Goal: Information Seeking & Learning: Learn about a topic

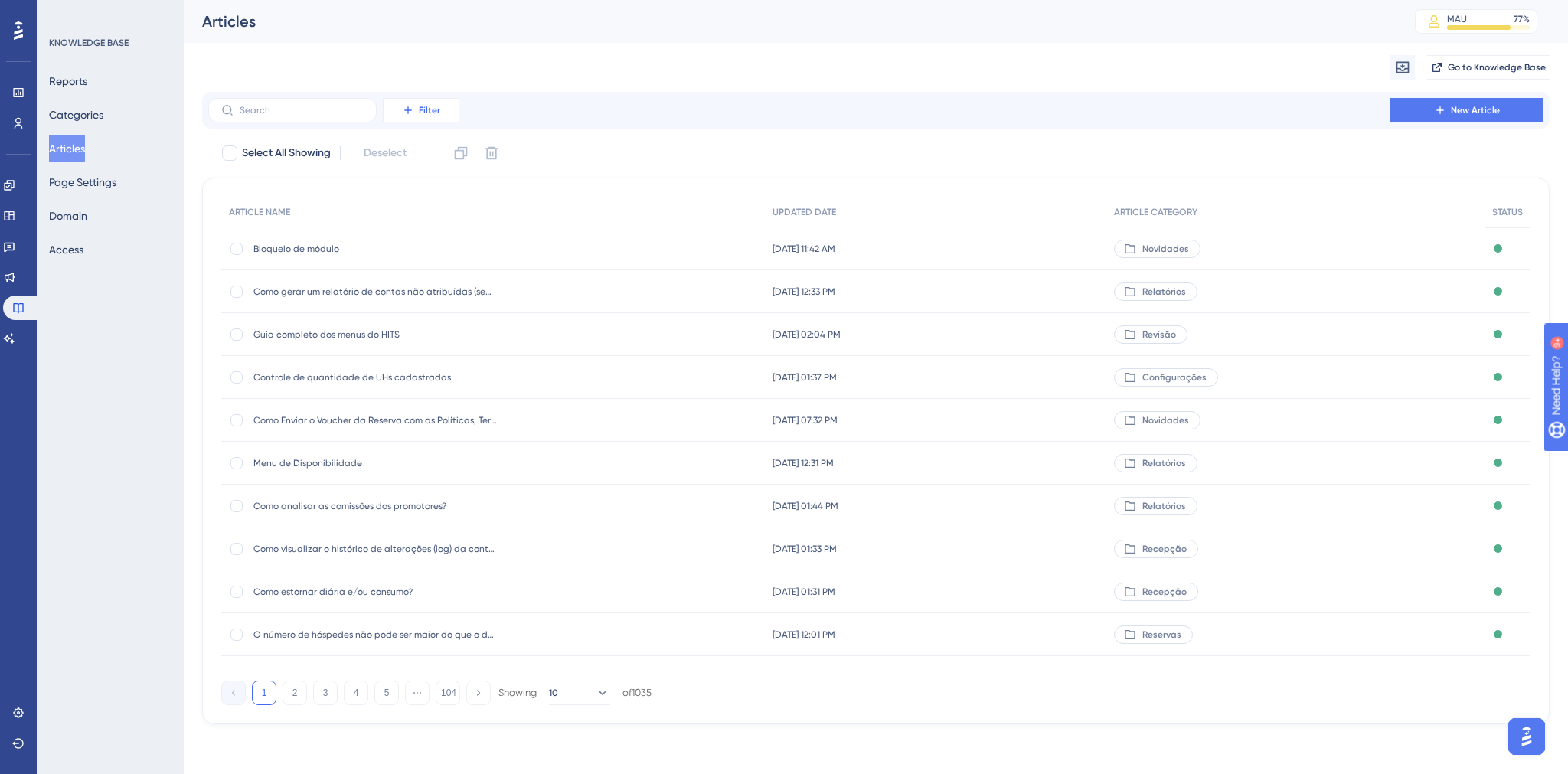
click at [404, 112] on icon at bounding box center [407, 110] width 12 height 12
click at [446, 301] on span "Date Updated" at bounding box center [436, 307] width 63 height 18
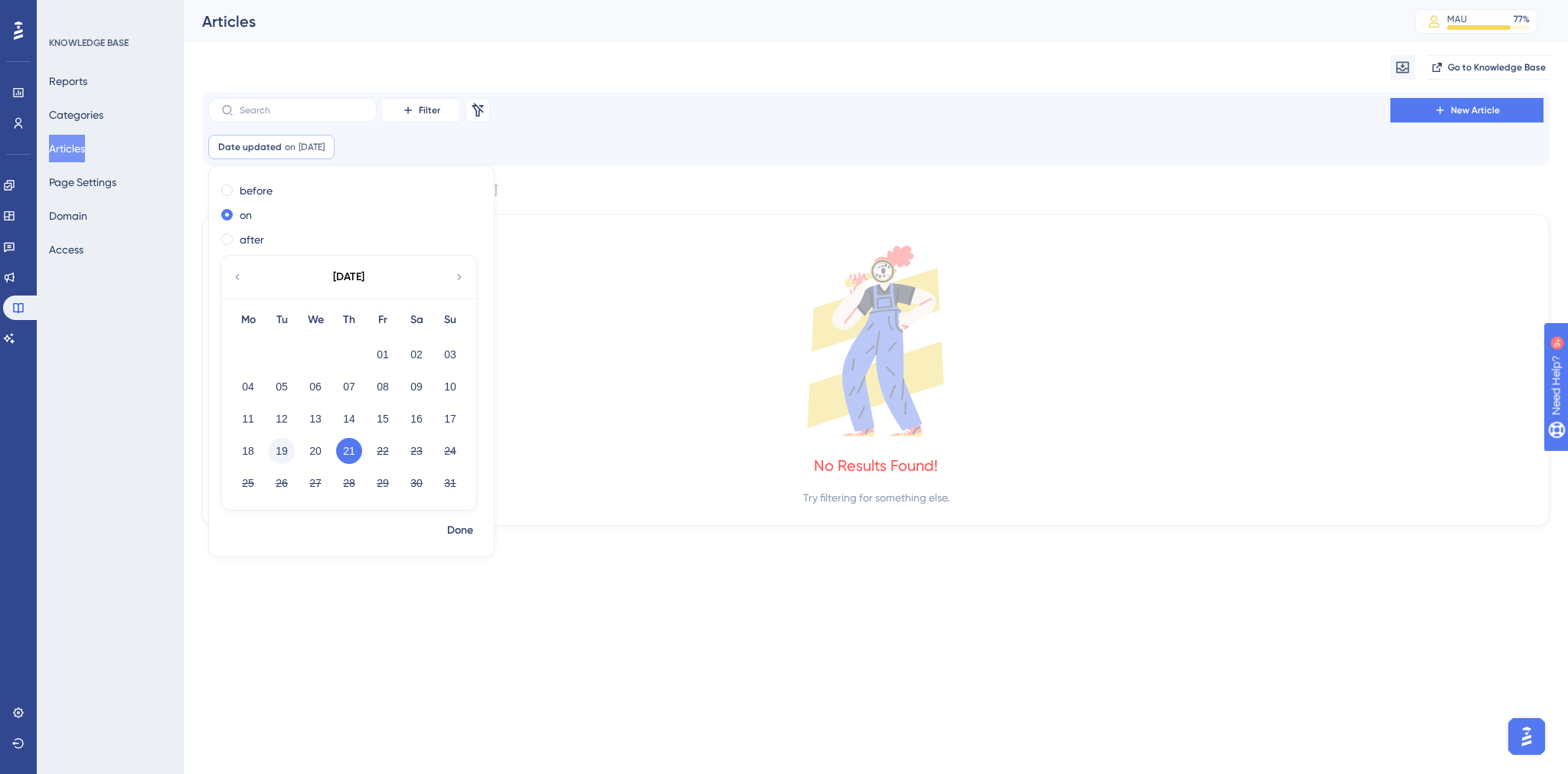
click at [272, 443] on button "19" at bounding box center [282, 451] width 26 height 26
checkbox input "false"
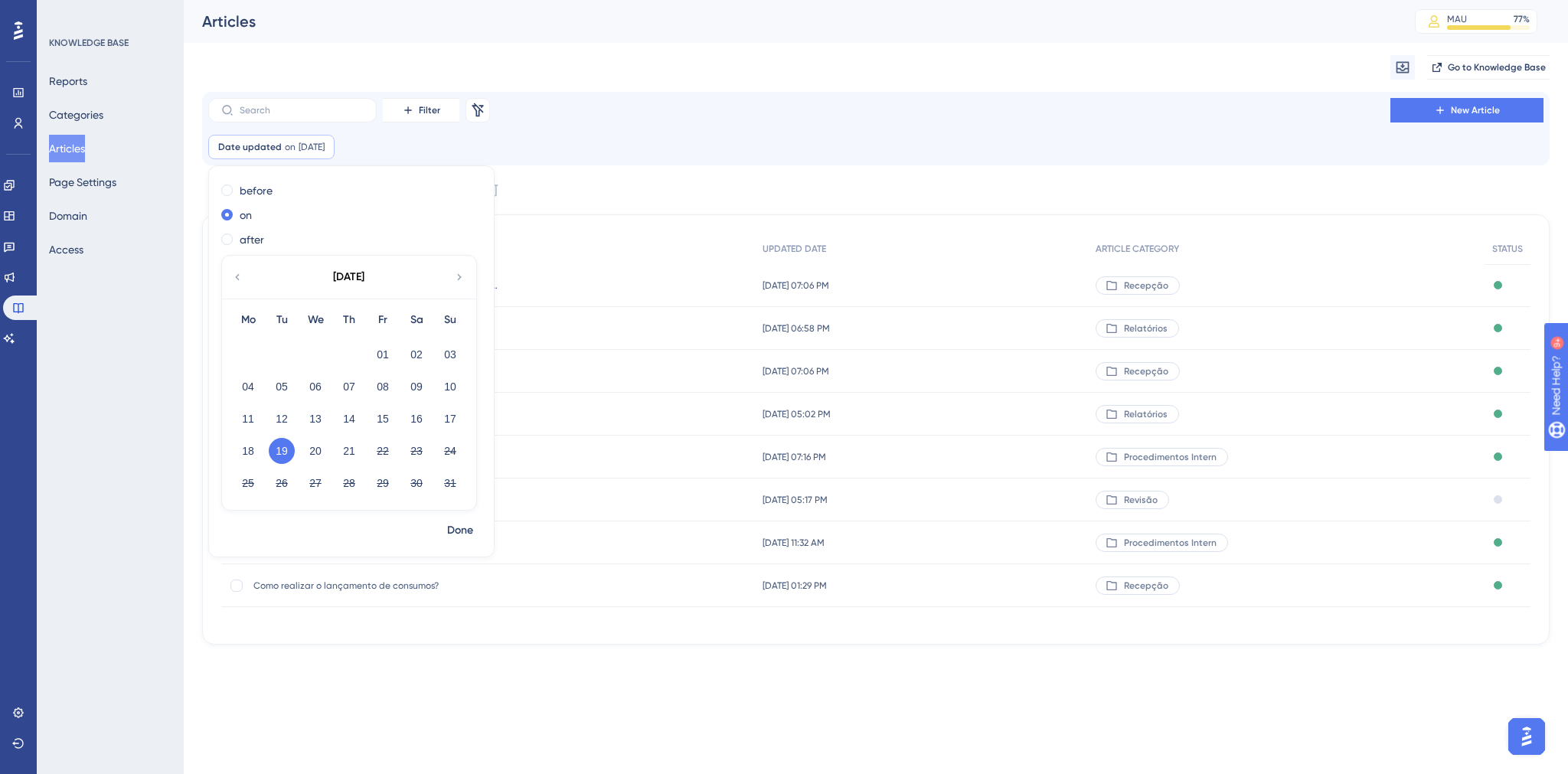
click at [283, 443] on button "19" at bounding box center [282, 451] width 26 height 26
click at [78, 80] on button "Reports" at bounding box center [68, 81] width 39 height 27
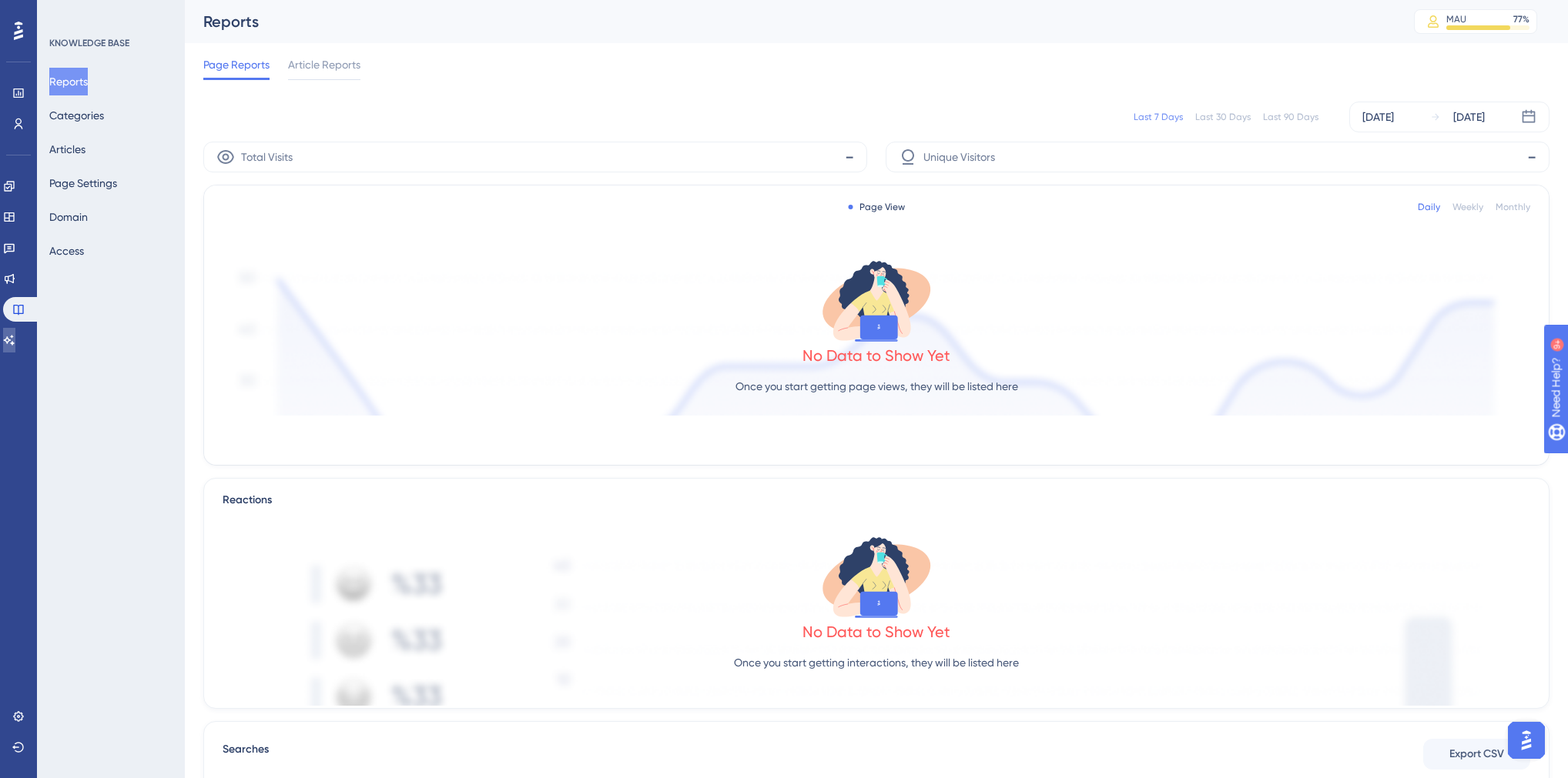
click at [15, 339] on link at bounding box center [9, 340] width 12 height 24
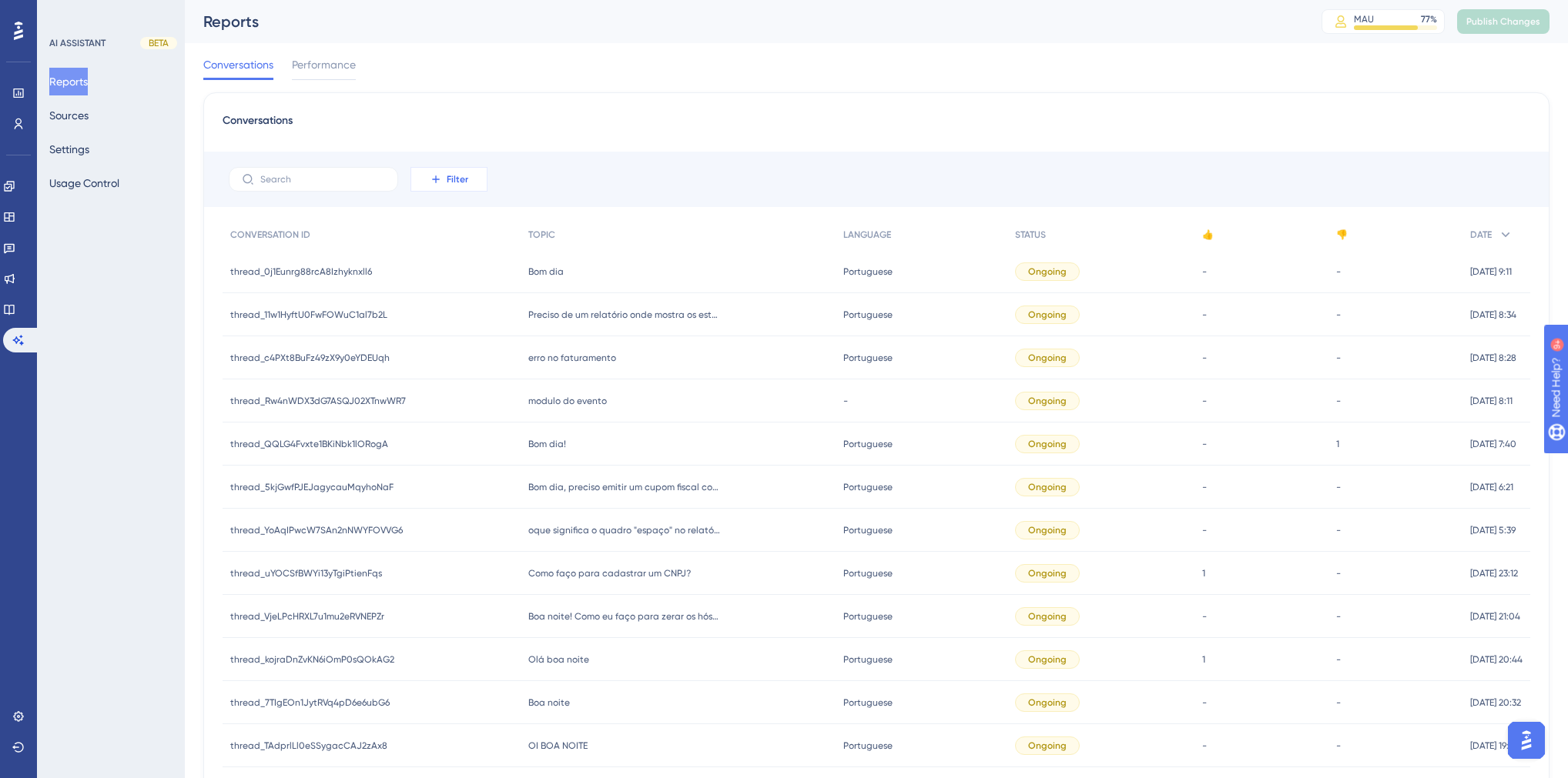
click at [432, 176] on icon at bounding box center [436, 179] width 12 height 12
click at [450, 413] on span "Date Created" at bounding box center [465, 408] width 63 height 19
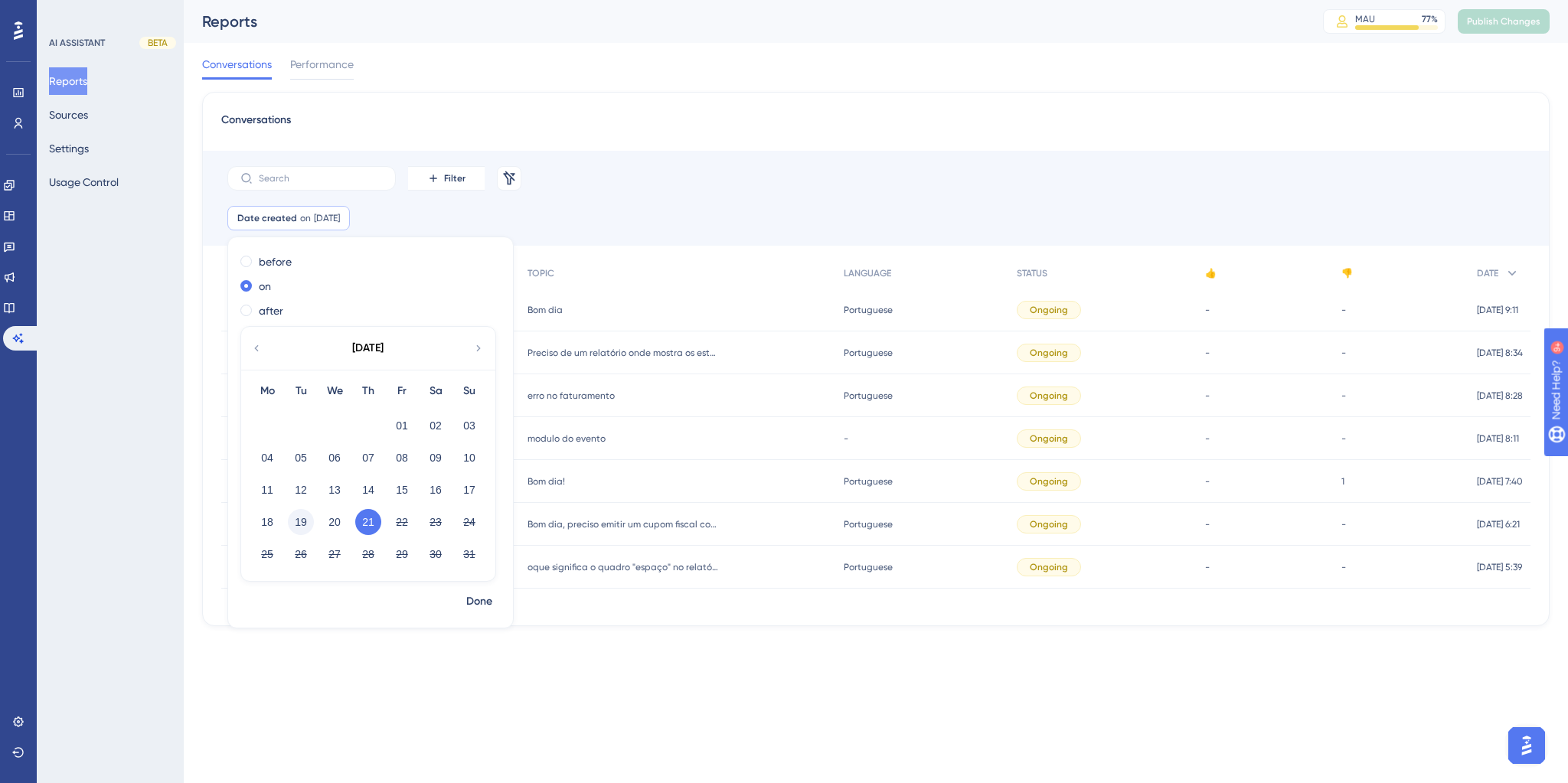
click at [297, 442] on button "19" at bounding box center [300, 522] width 26 height 26
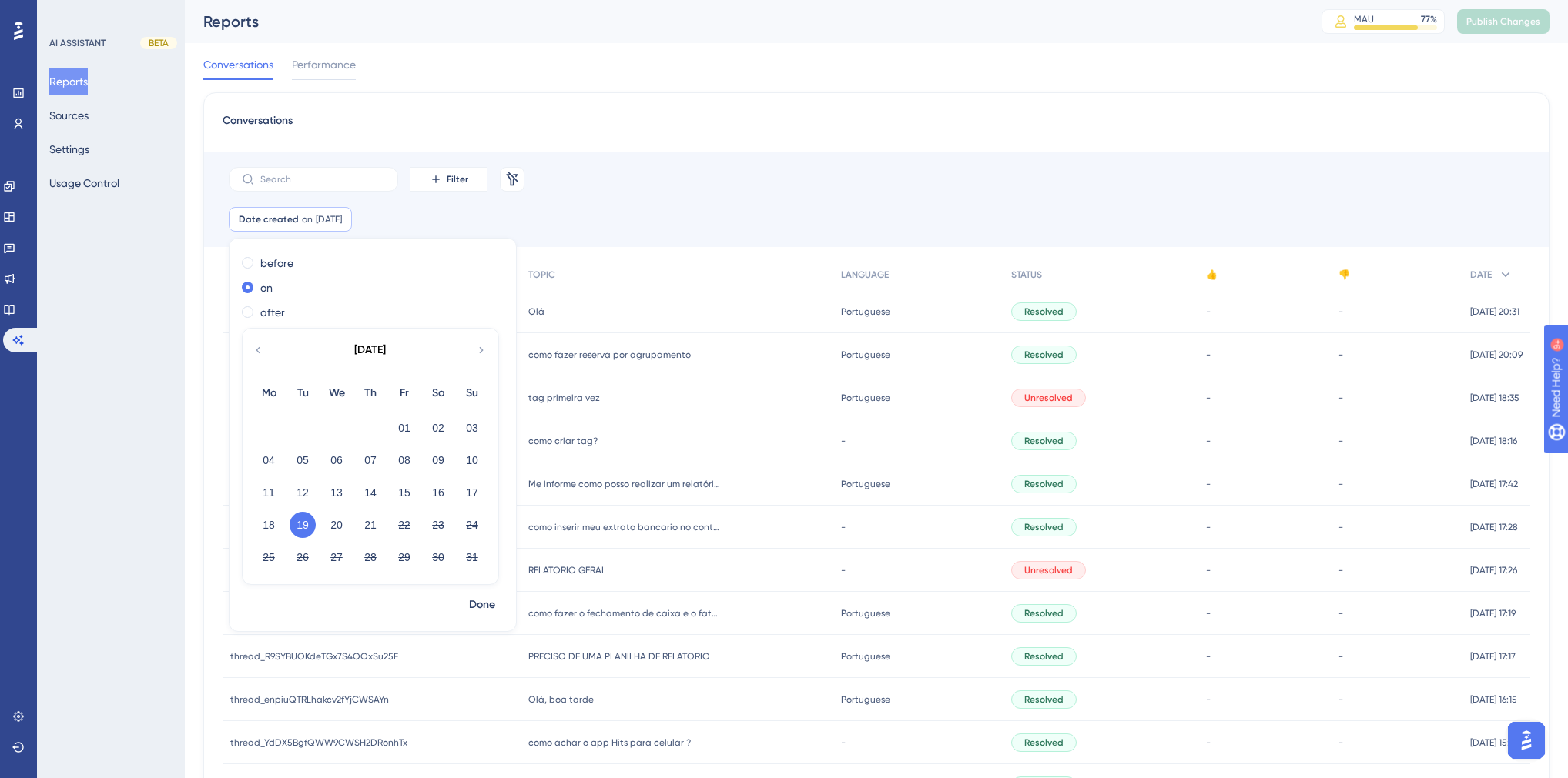
click at [693, 201] on div "Filter Remove Filters" at bounding box center [877, 179] width 1345 height 56
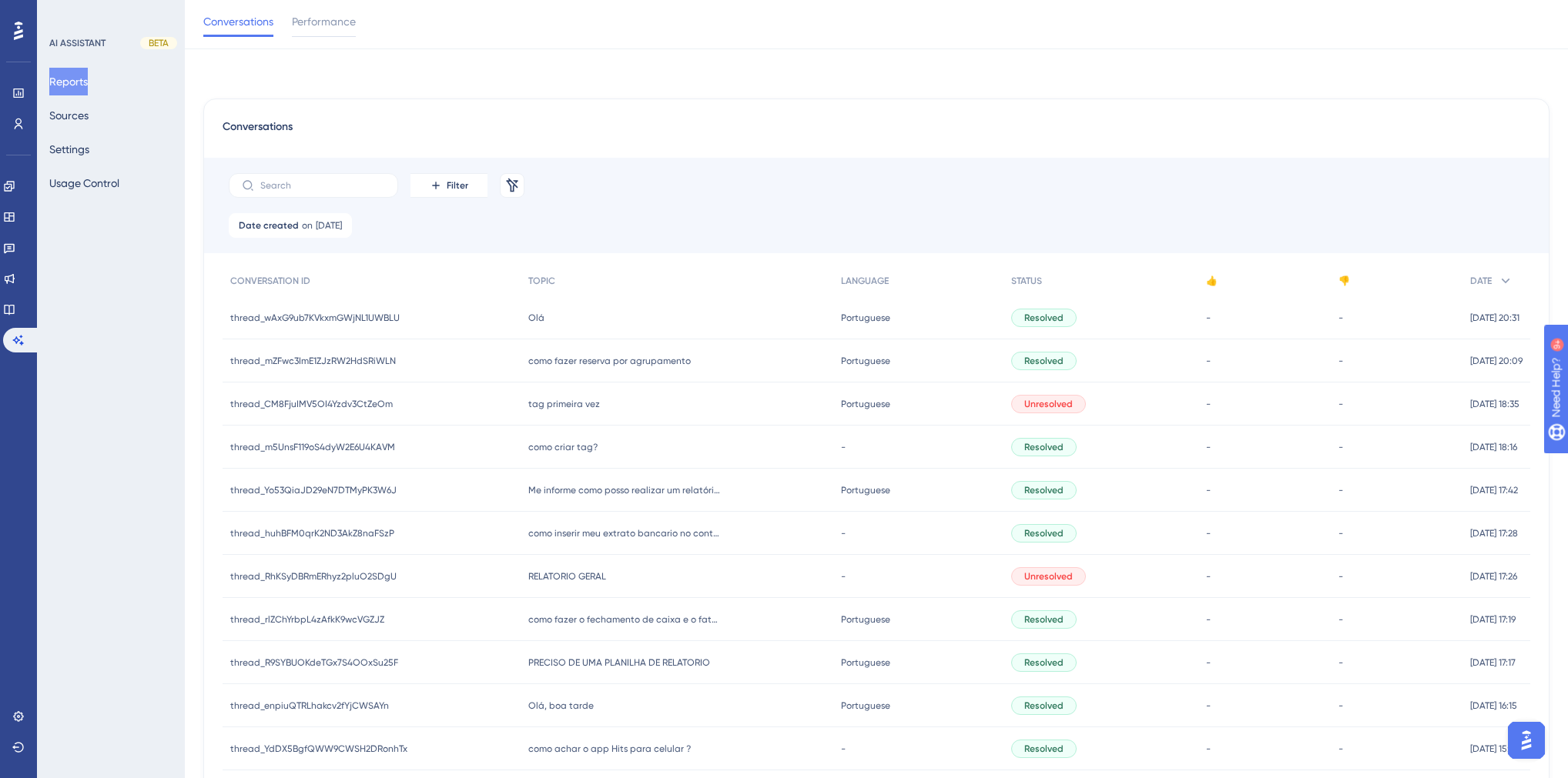
scroll to position [491, 0]
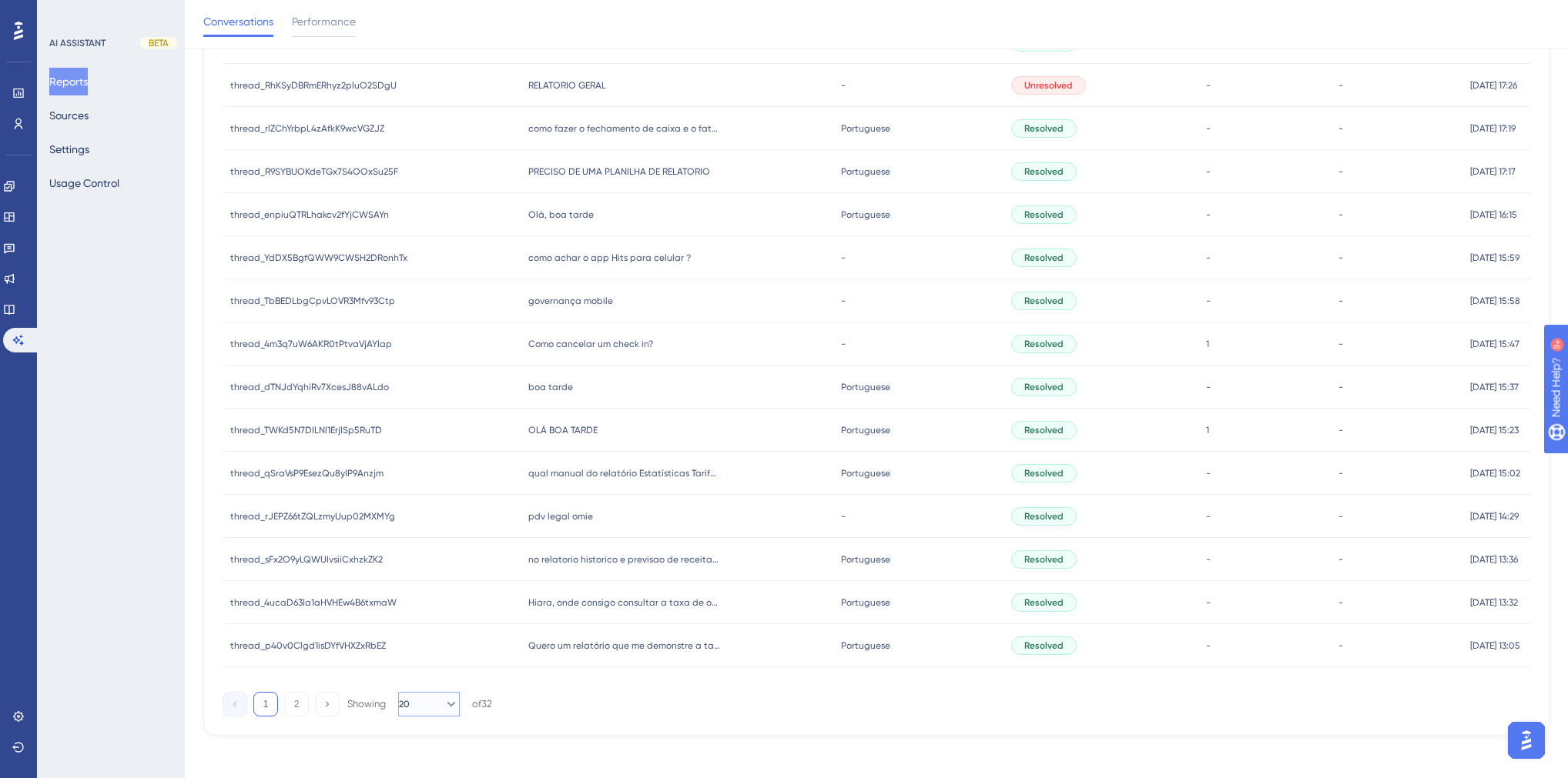
click at [432, 445] on button "20" at bounding box center [429, 704] width 61 height 24
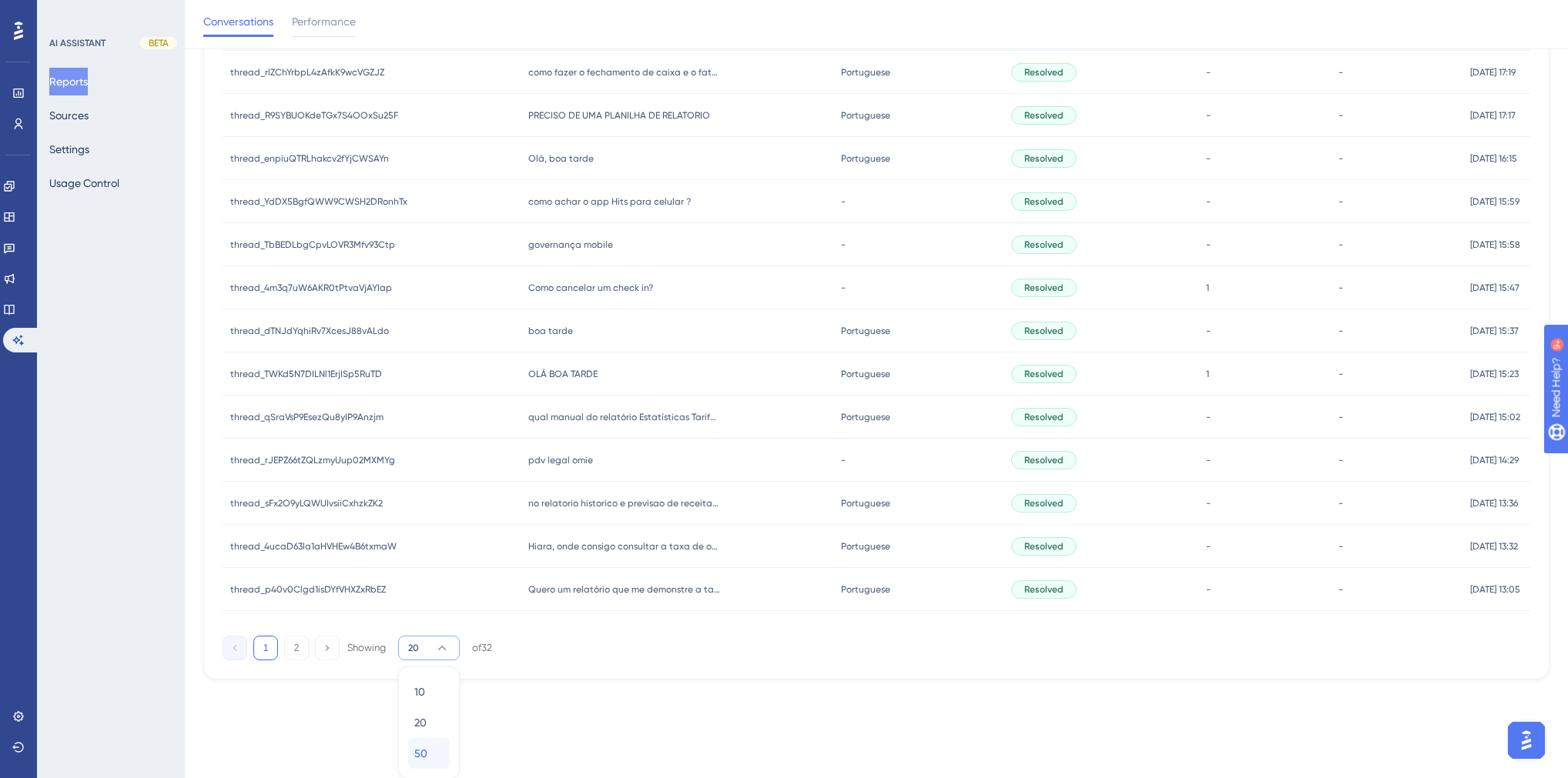
click at [424, 445] on span "50" at bounding box center [421, 754] width 13 height 19
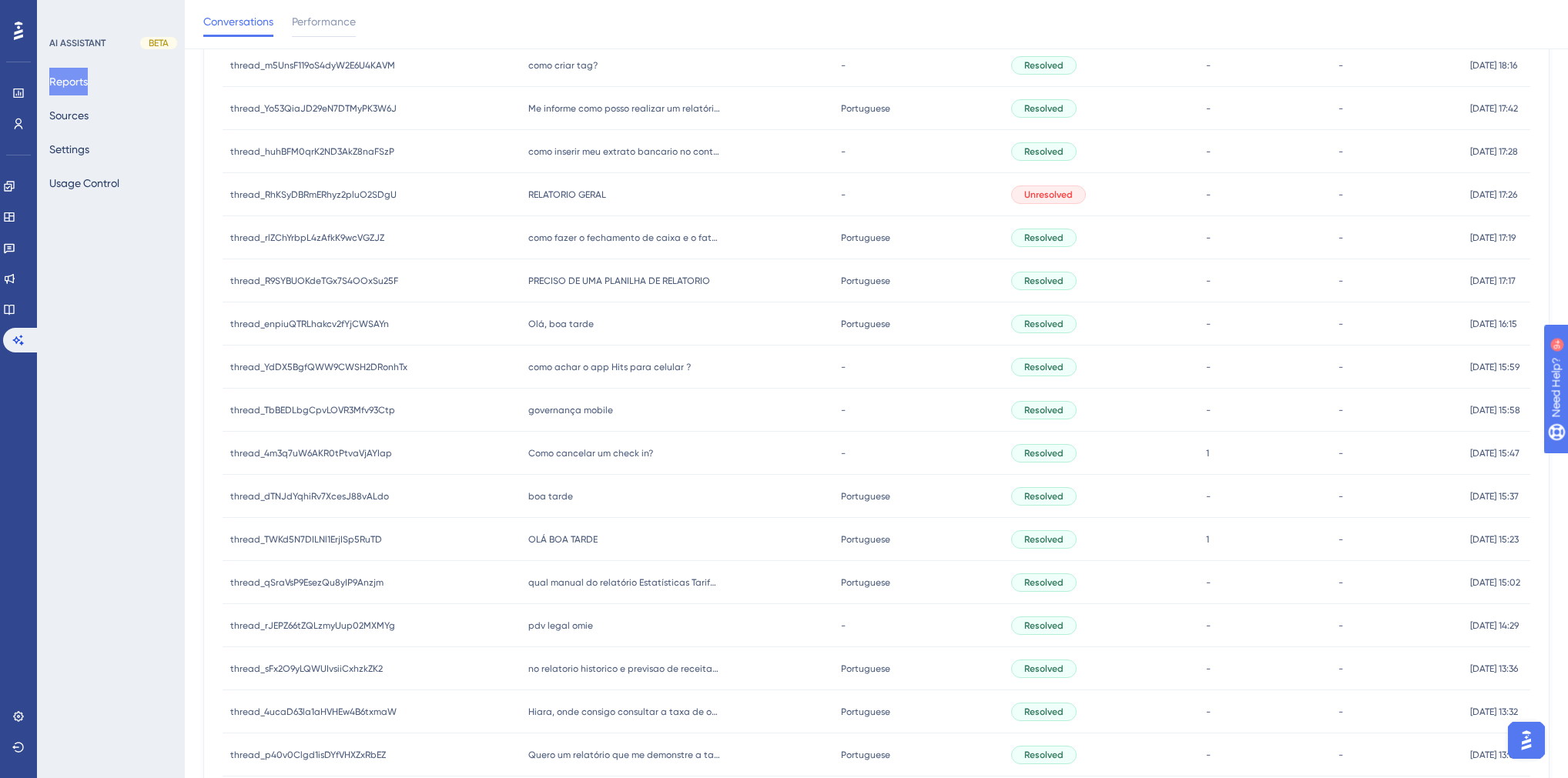
scroll to position [301, 0]
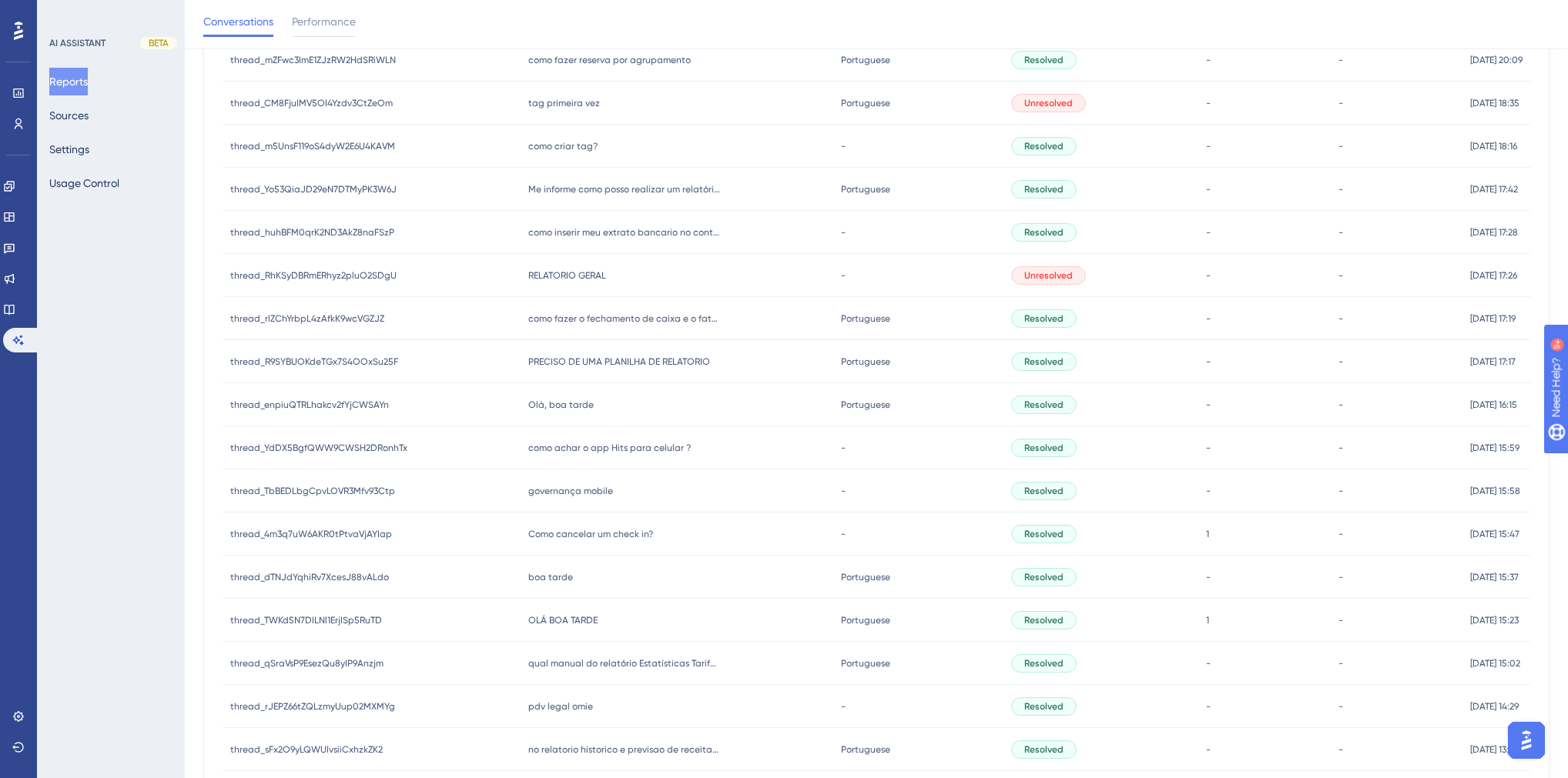
click at [549, 445] on div "boa tarde boa tarde" at bounding box center [677, 577] width 314 height 43
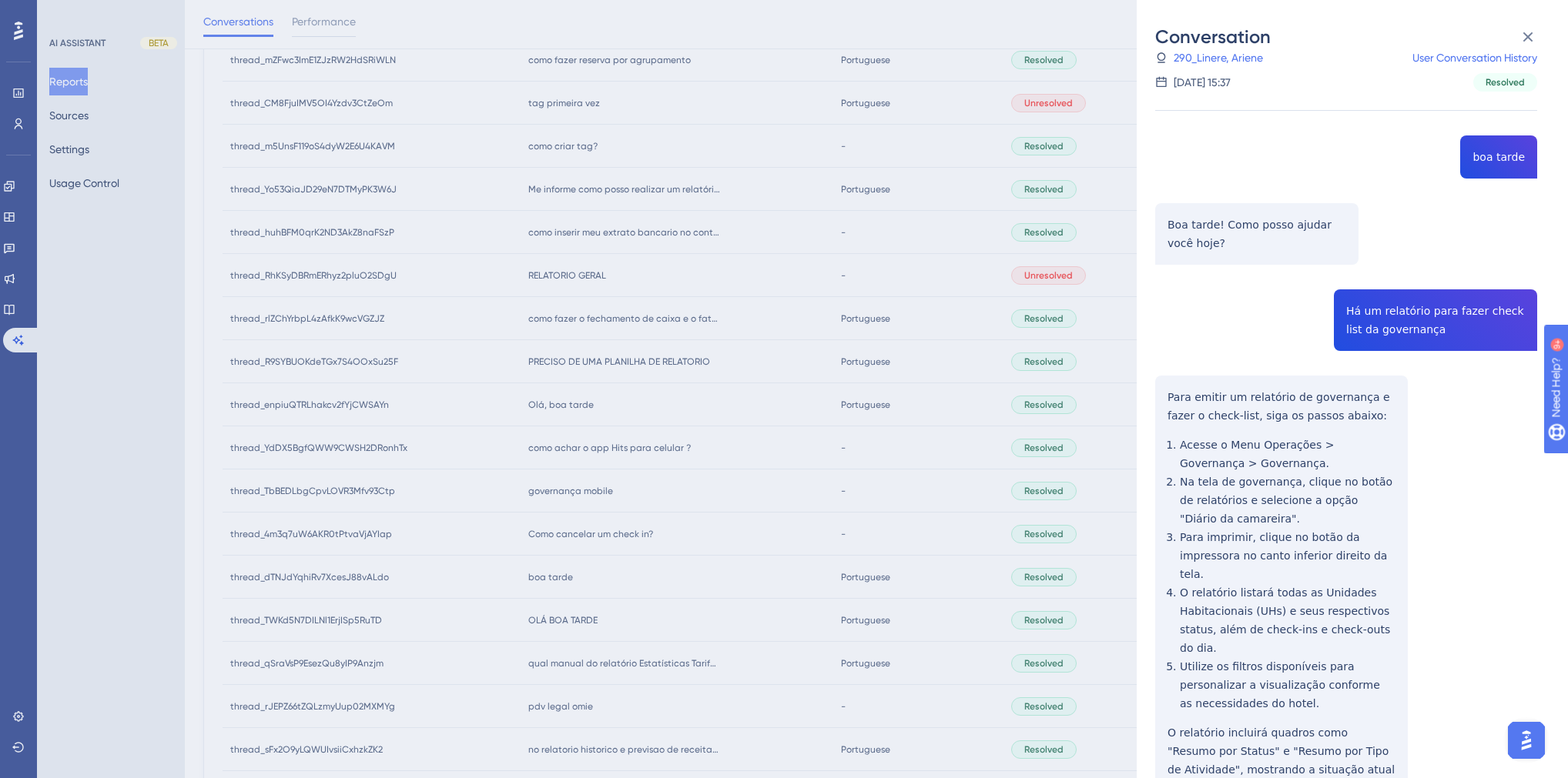
scroll to position [127, 0]
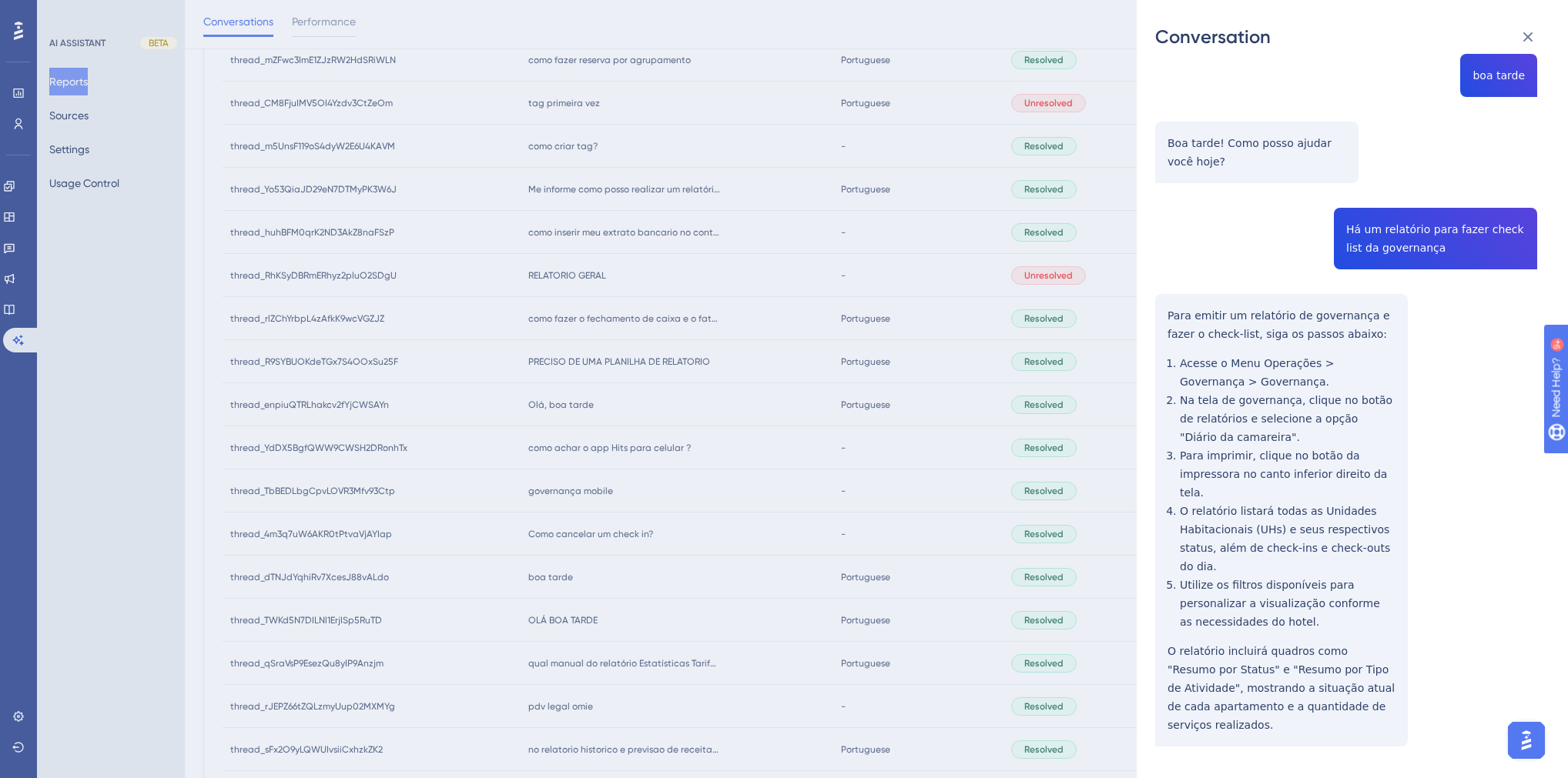
click at [689, 445] on div "Conversation thread_dTNJdYqhiRv7XcesJ88vALdo Copy - - 290_Linere, Ariene User C…" at bounding box center [784, 389] width 1568 height 778
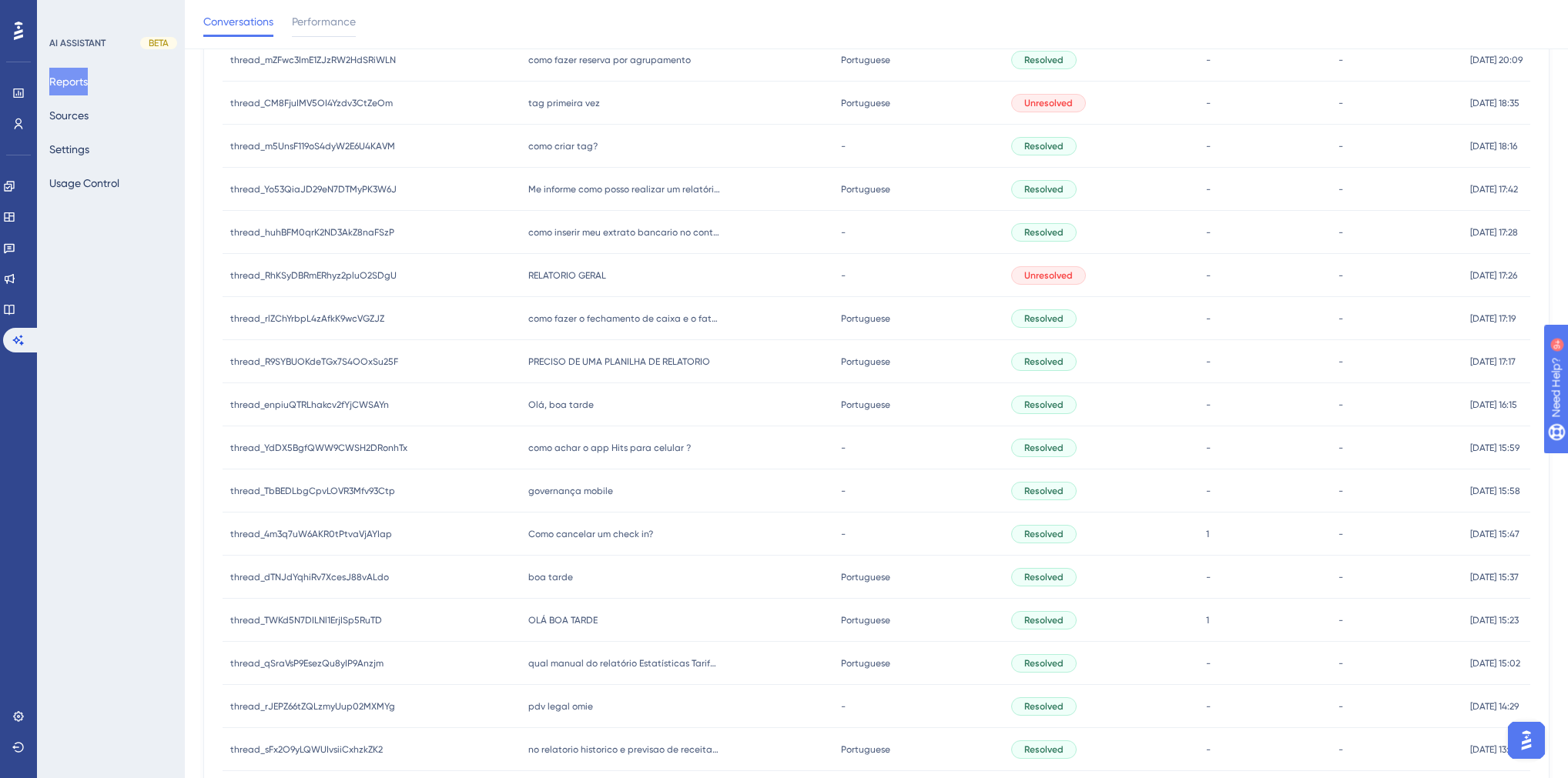
click at [546, 445] on span "boa tarde" at bounding box center [550, 577] width 44 height 12
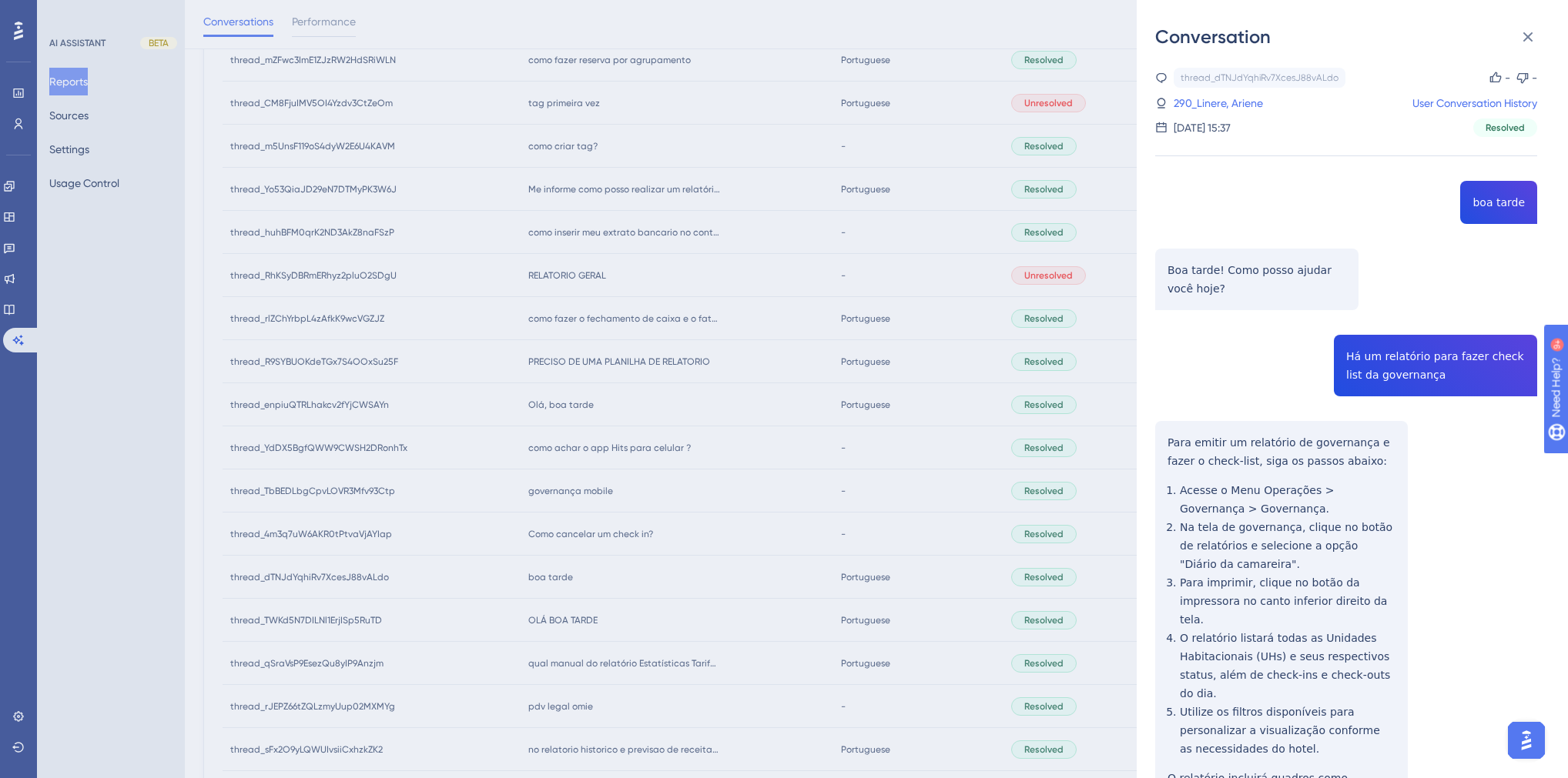
click at [653, 445] on div "Conversation thread_dTNJdYqhiRv7XcesJ88vALdo Copy - - 290_Linere, Ariene User C…" at bounding box center [784, 389] width 1568 height 778
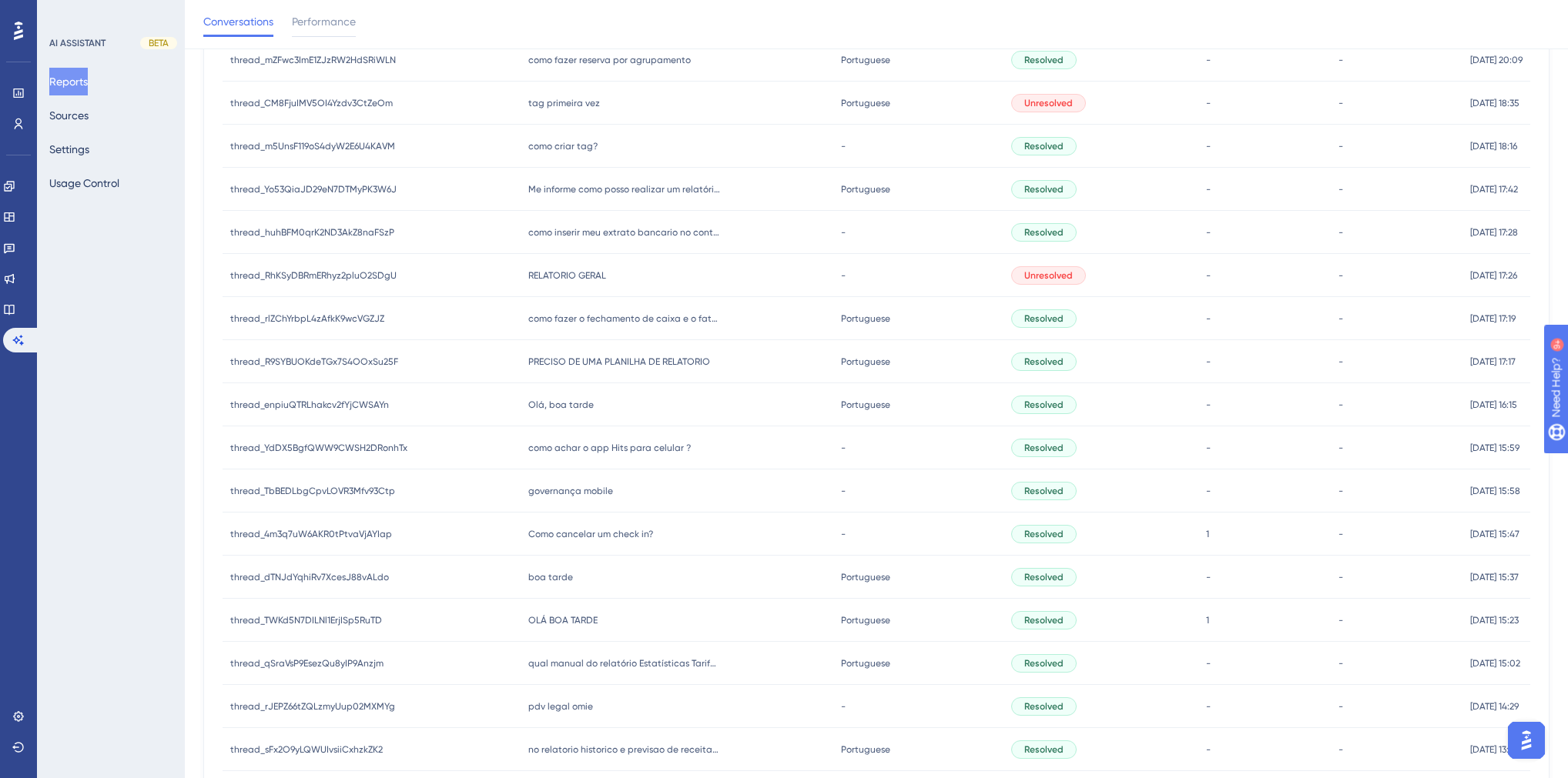
click at [554, 445] on span "OLÁ BOA TARDE" at bounding box center [563, 620] width 70 height 12
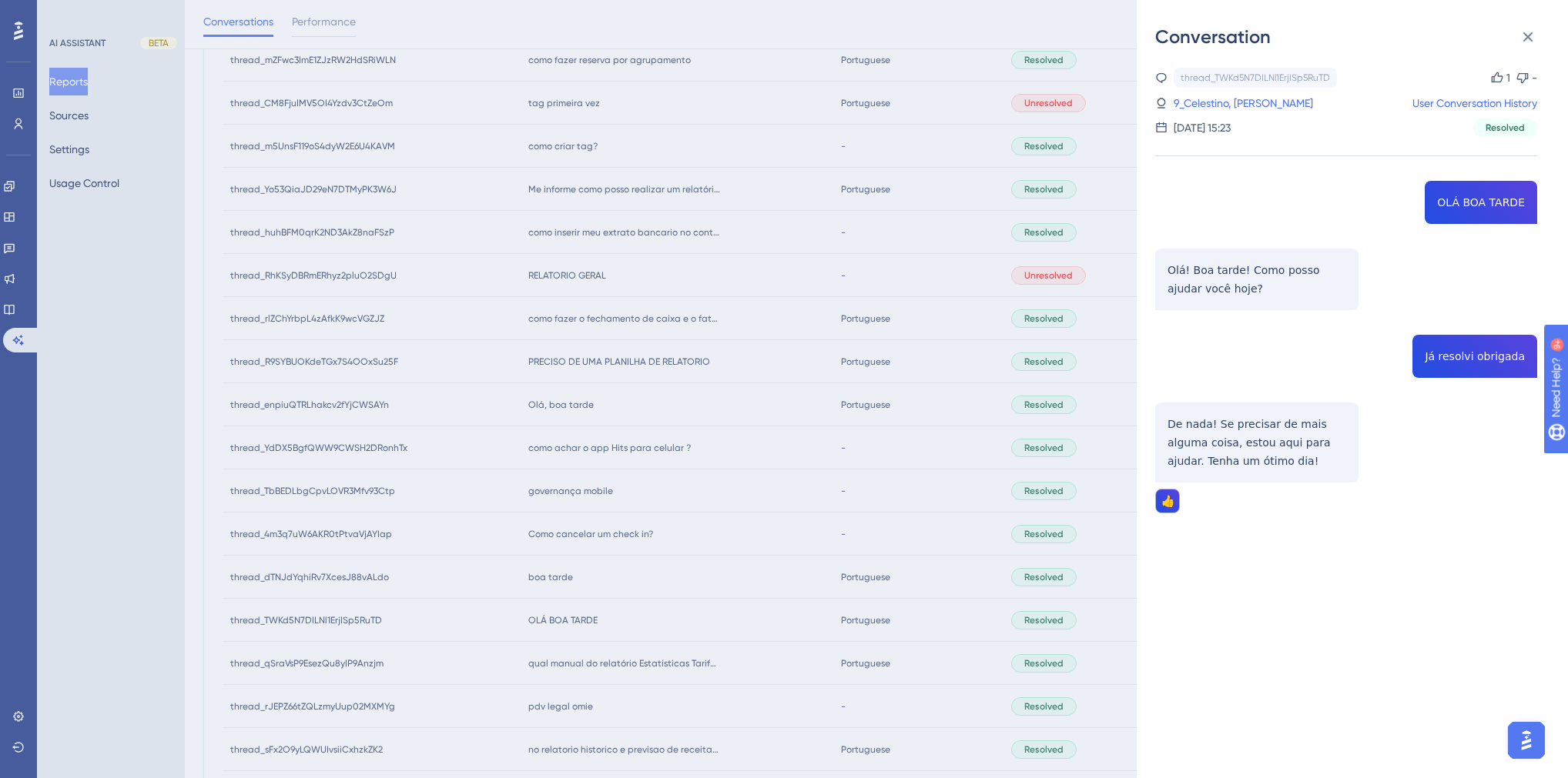
click at [695, 445] on div "Conversation thread_TWKd5N7DILNl1ErjISp5RuTD Copy 1 - 9_Celestino, [PERSON_NAME…" at bounding box center [784, 389] width 1568 height 778
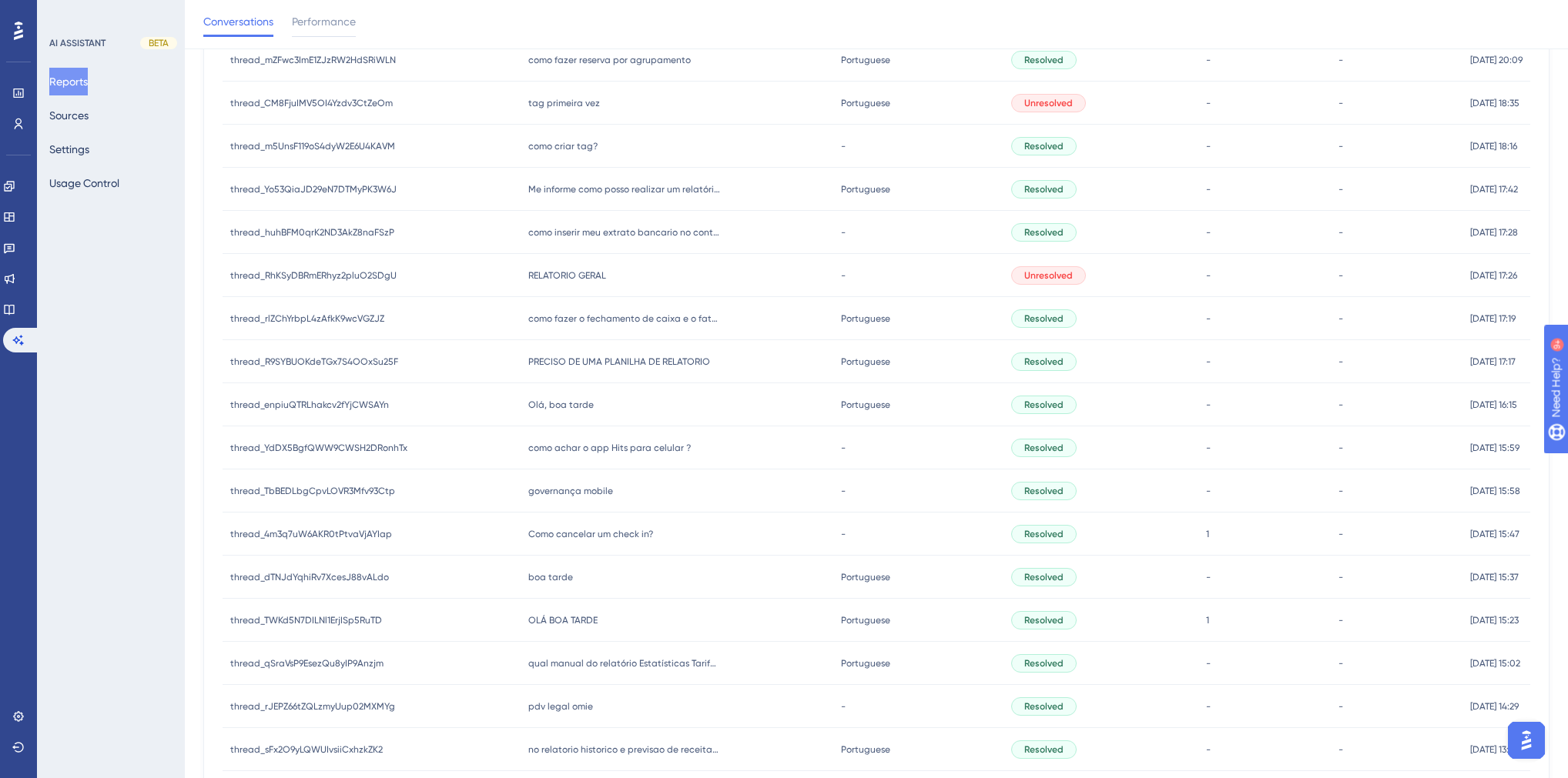
click at [552, 445] on span "boa tarde" at bounding box center [550, 577] width 44 height 12
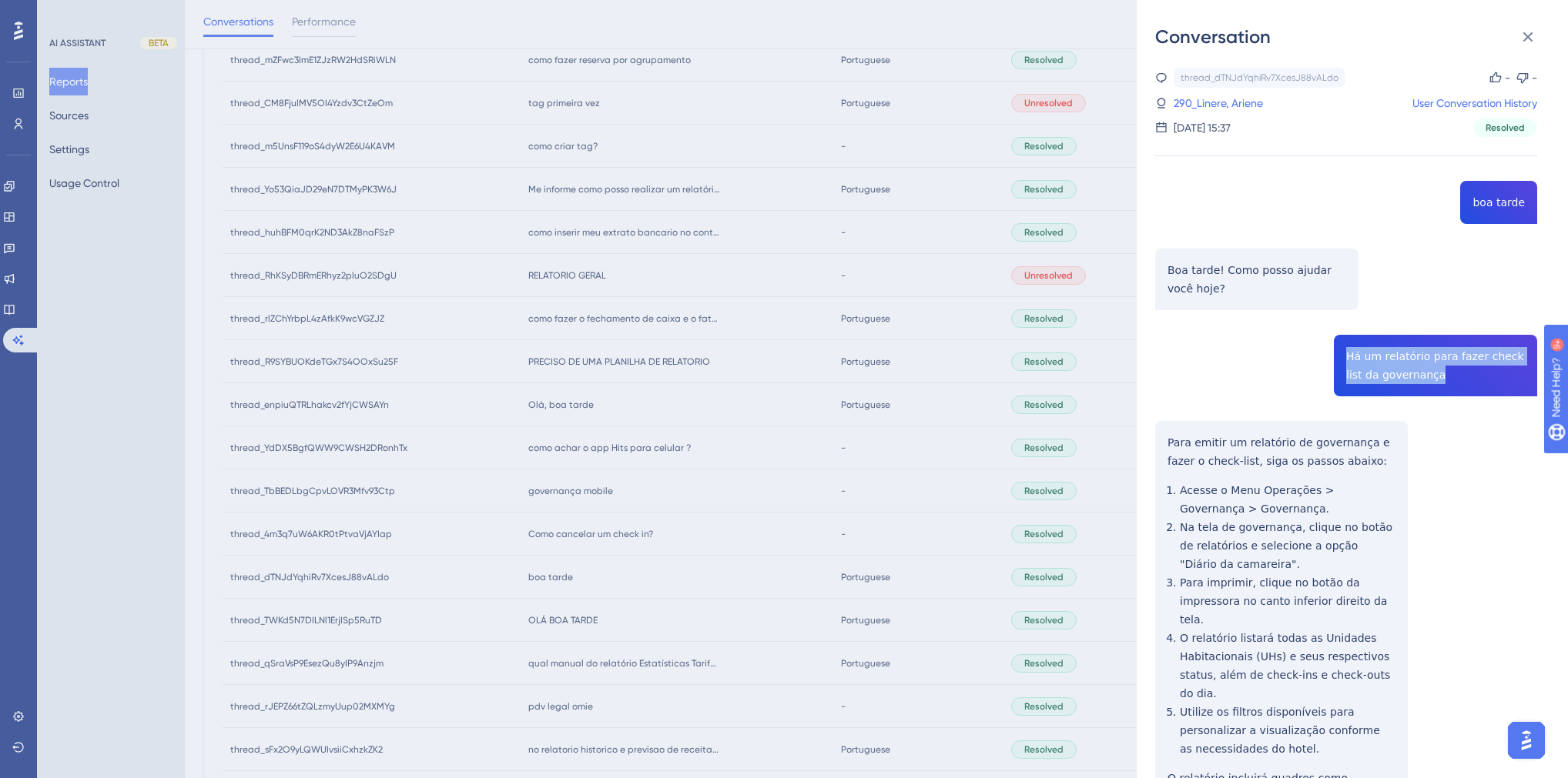
drag, startPoint x: 1415, startPoint y: 380, endPoint x: 1330, endPoint y: 355, distance: 88.6
click at [976, 355] on div "thread_dTNJdYqhiRv7XcesJ88vALdo Copy - - 290_Linere, Ariene User Conversation H…" at bounding box center [1347, 510] width 382 height 885
copy span "Há um relatório para fazer check list da governança"
drag, startPoint x: 650, startPoint y: 494, endPoint x: 388, endPoint y: 111, distance: 464.0
click at [649, 445] on div "Conversation thread_dTNJdYqhiRv7XcesJ88vALdo Copy - - 290_Linere, Ariene User C…" at bounding box center [784, 389] width 1568 height 778
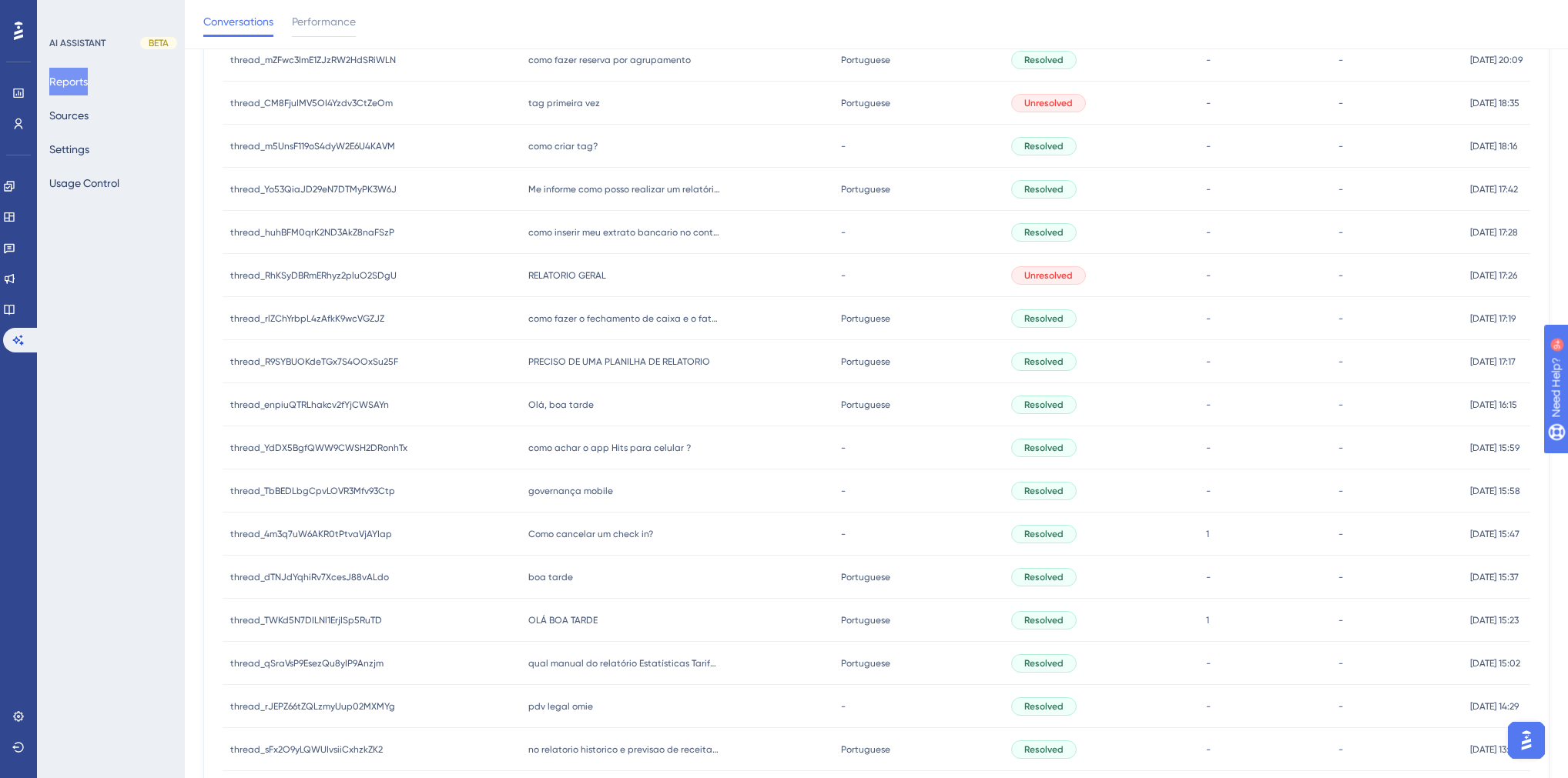
scroll to position [363, 0]
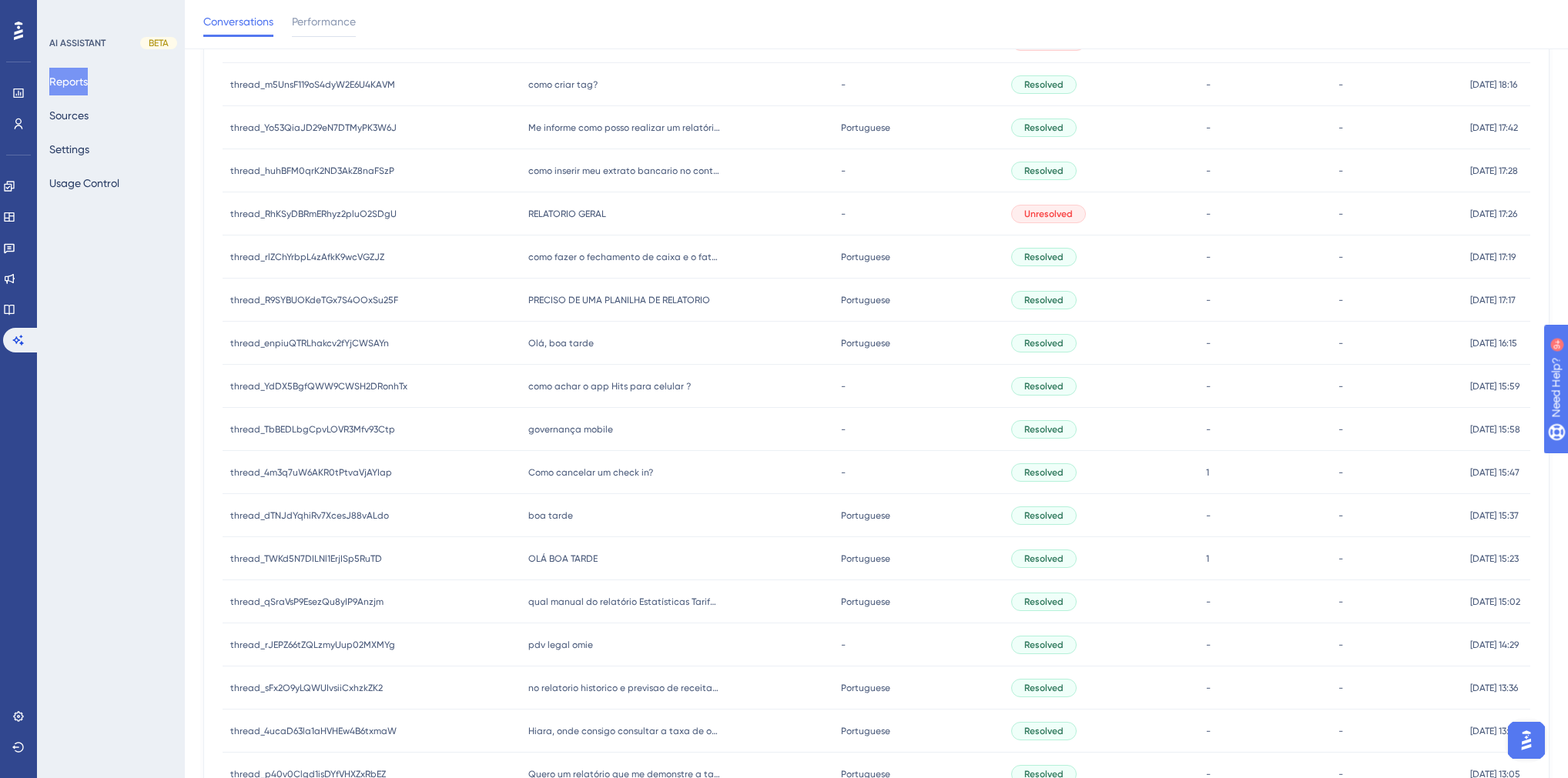
click at [549, 445] on span "OLÁ BOA TARDE" at bounding box center [563, 558] width 70 height 12
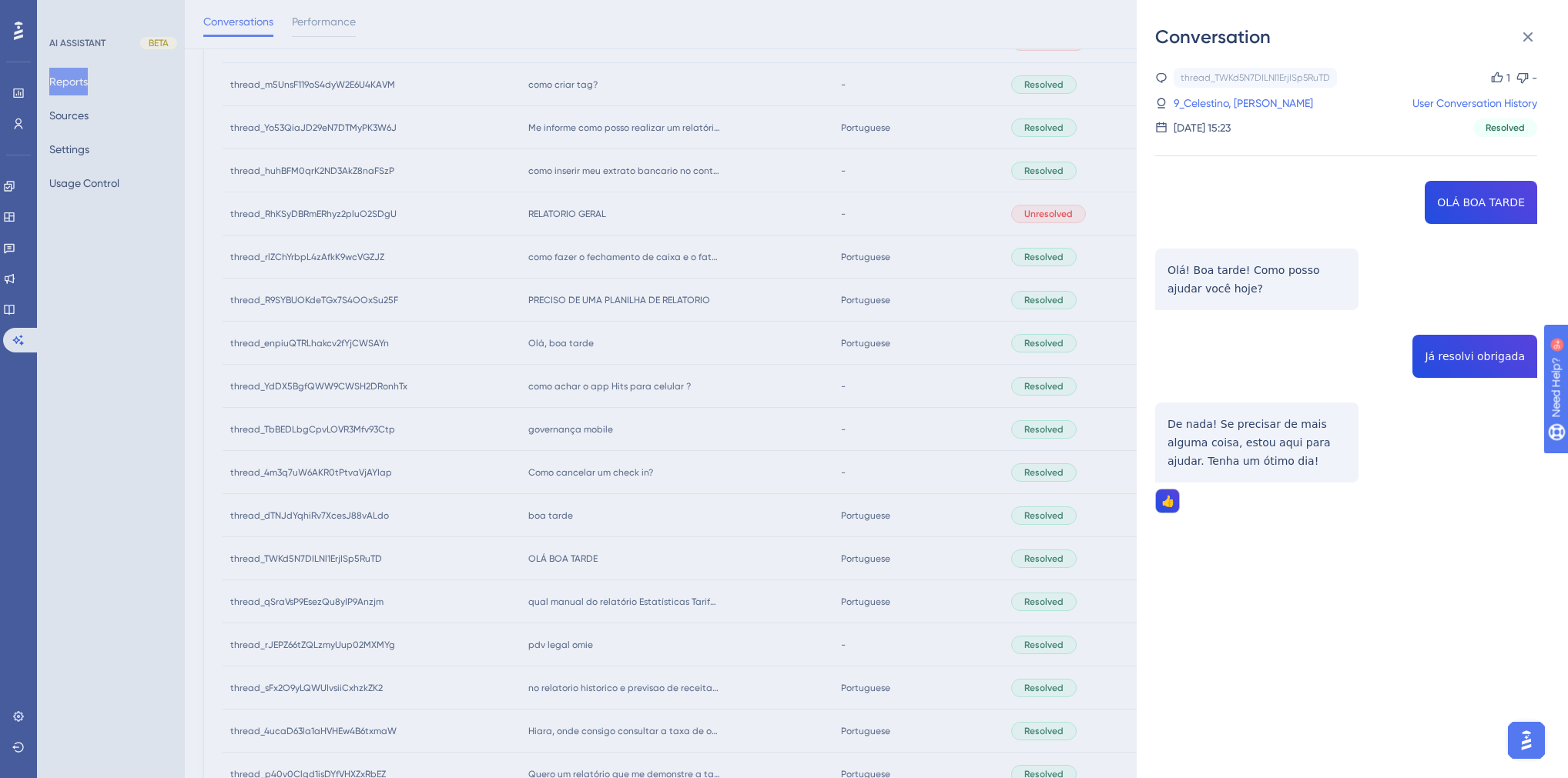
click at [636, 445] on div "Conversation thread_TWKd5N7DILNl1ErjISp5RuTD Copy 1 - 9_Celestino, [PERSON_NAME…" at bounding box center [784, 389] width 1568 height 778
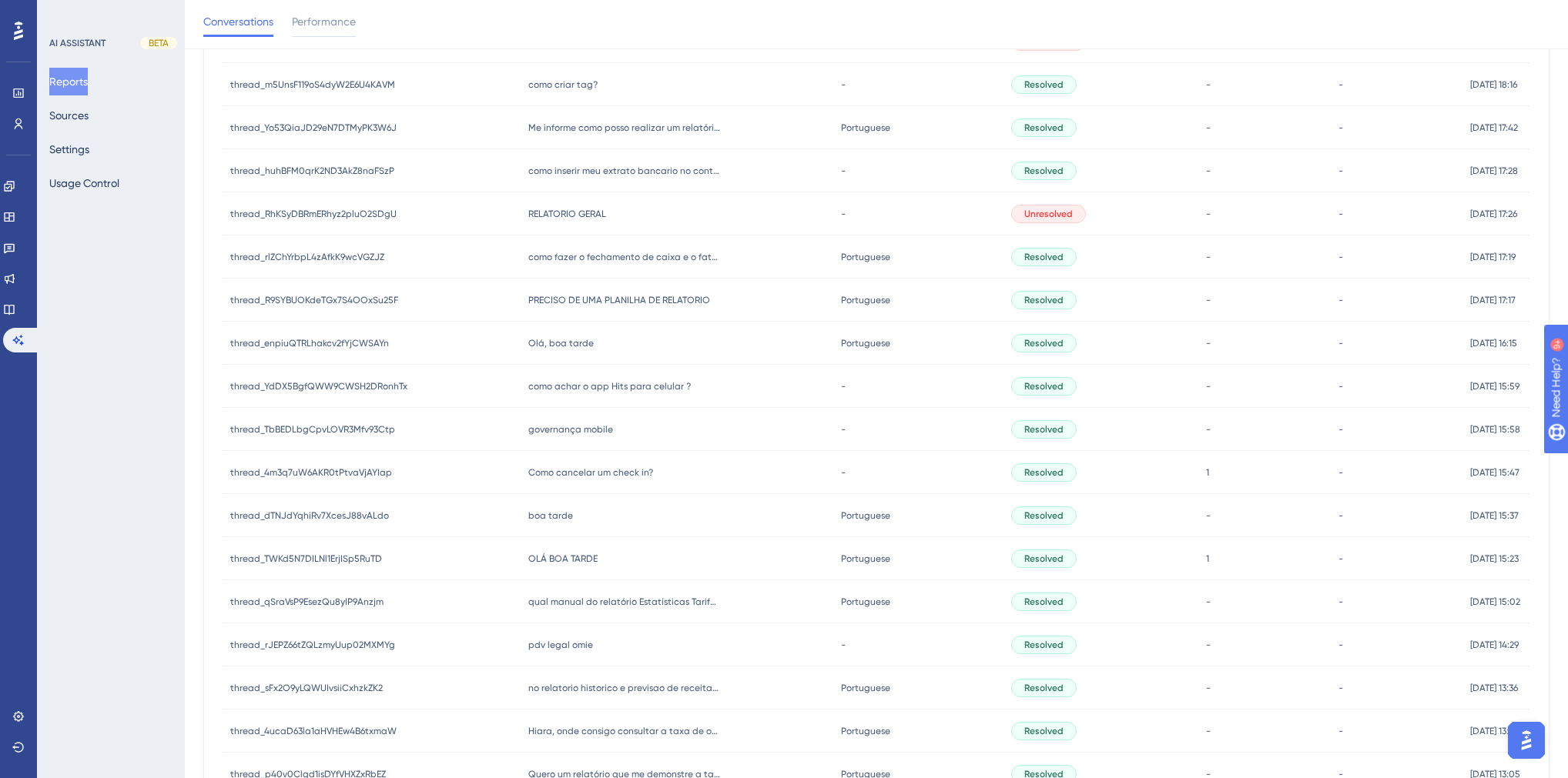
click at [556, 445] on span "boa tarde" at bounding box center [550, 515] width 44 height 12
